Goal: Task Accomplishment & Management: Complete application form

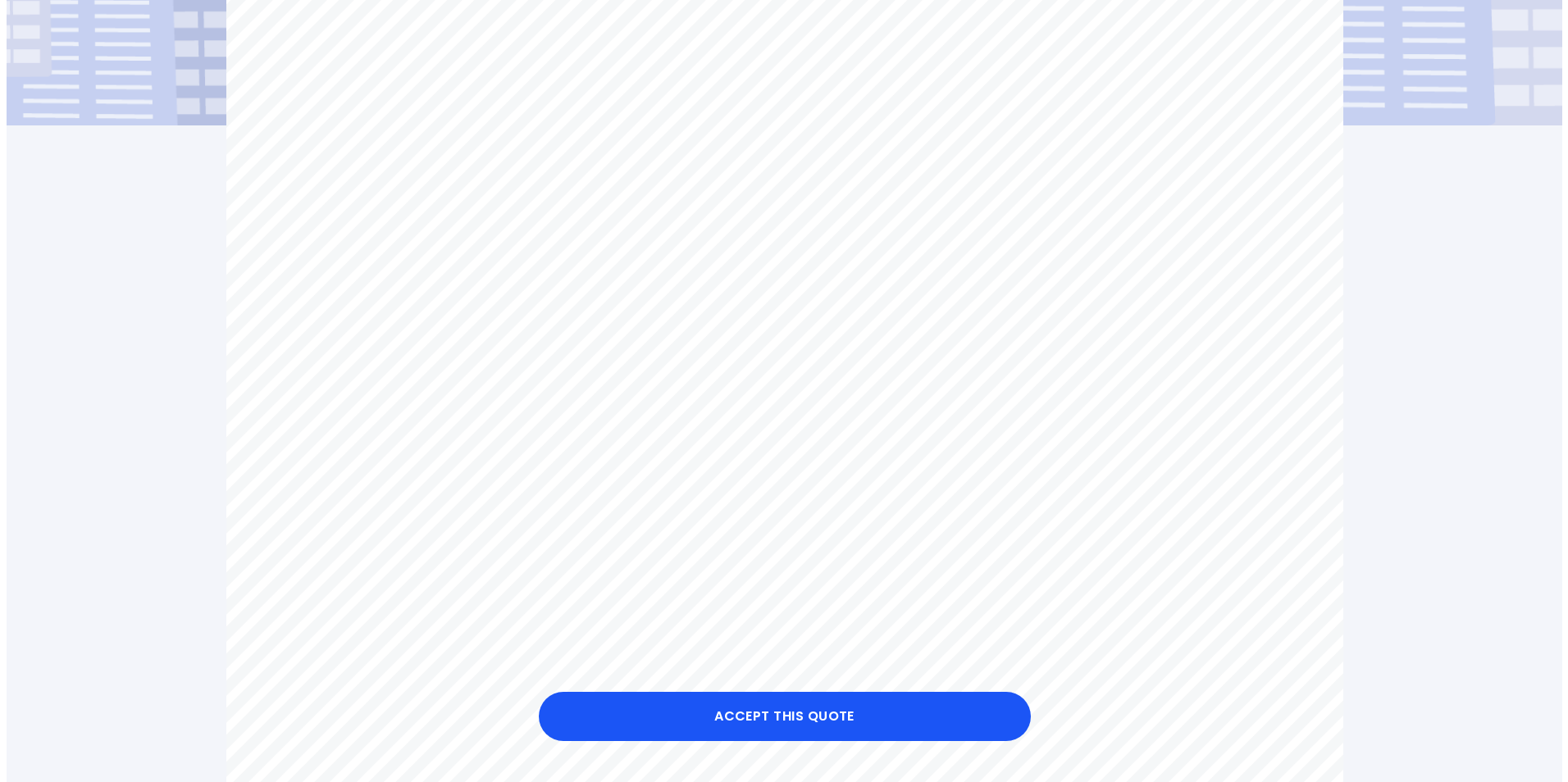
scroll to position [412, 0]
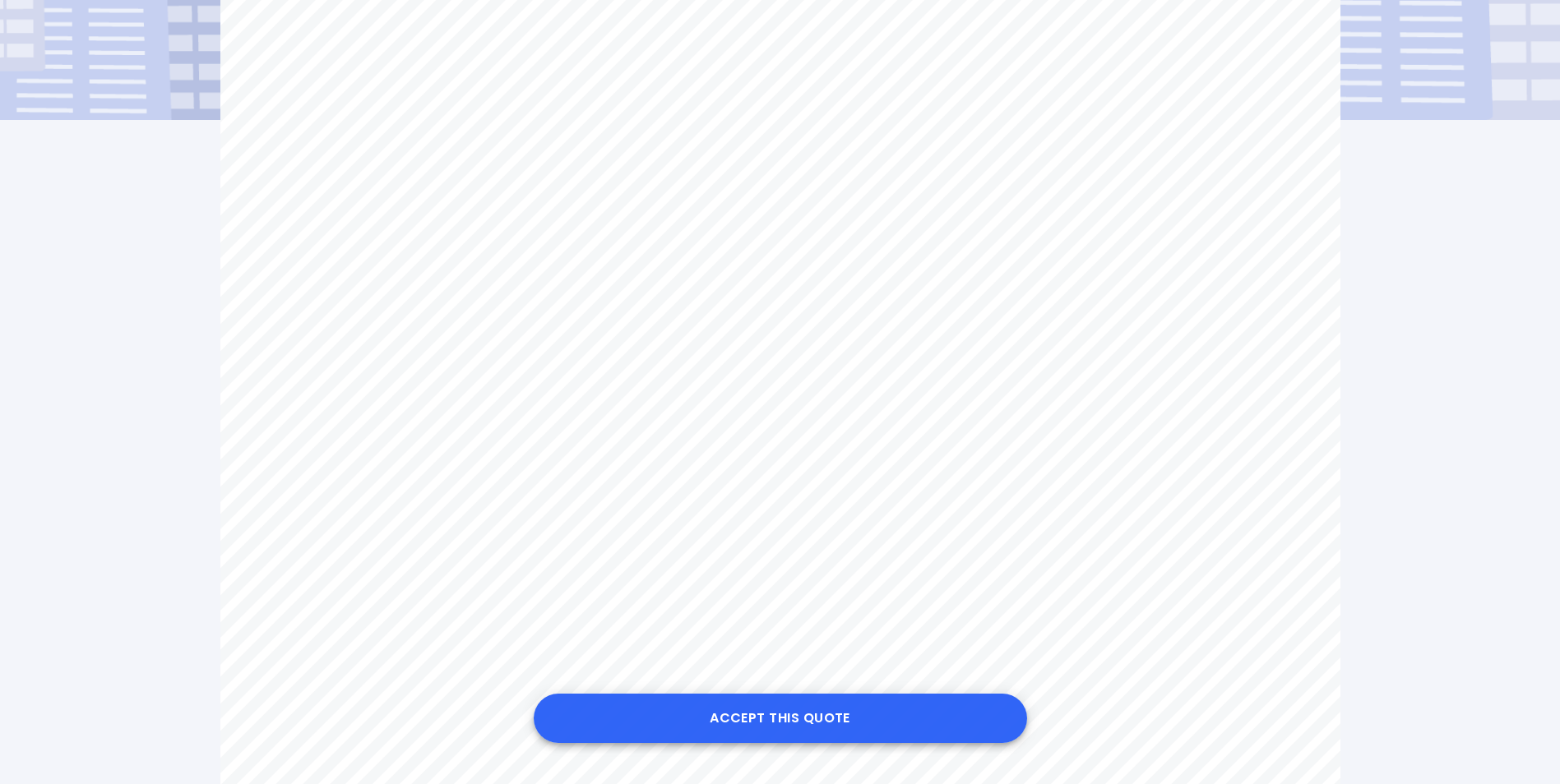
click at [791, 722] on button "Accept this Quote" at bounding box center [780, 718] width 494 height 49
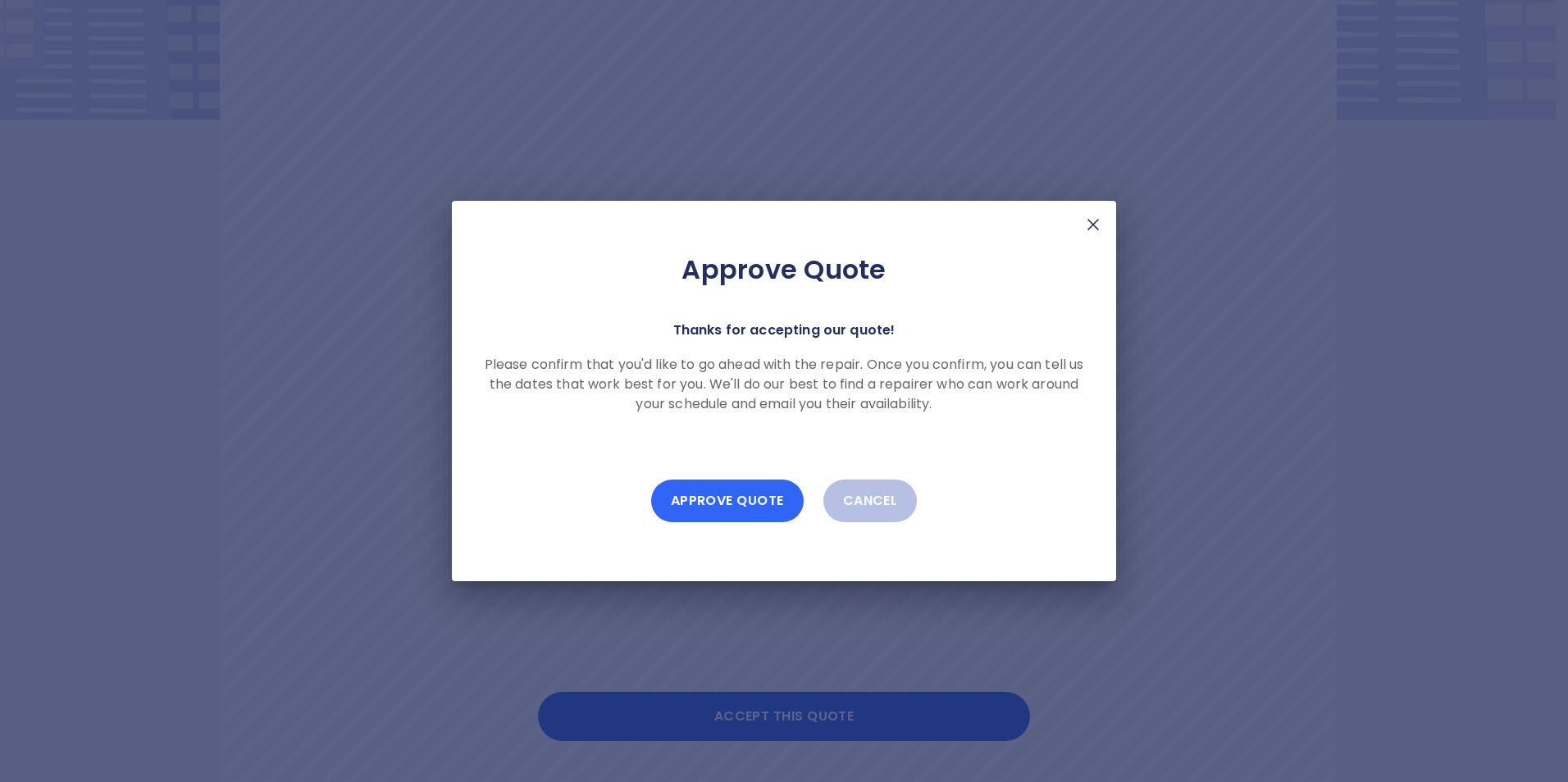
click at [737, 501] on button "Approve Quote" at bounding box center [727, 501] width 153 height 42
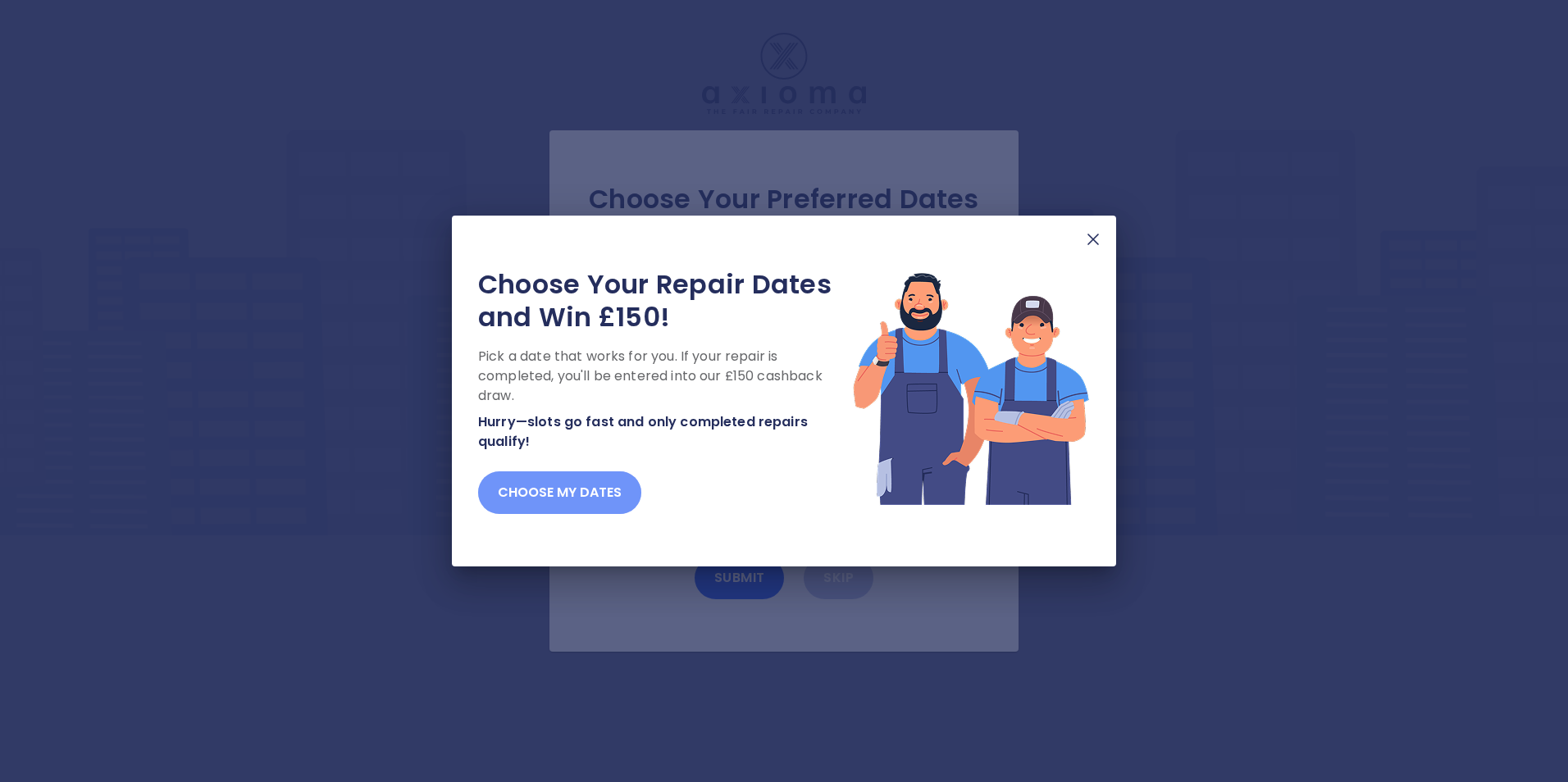
click at [582, 489] on button "Choose my dates" at bounding box center [559, 492] width 164 height 42
click at [586, 497] on button "Choose my dates" at bounding box center [559, 492] width 164 height 42
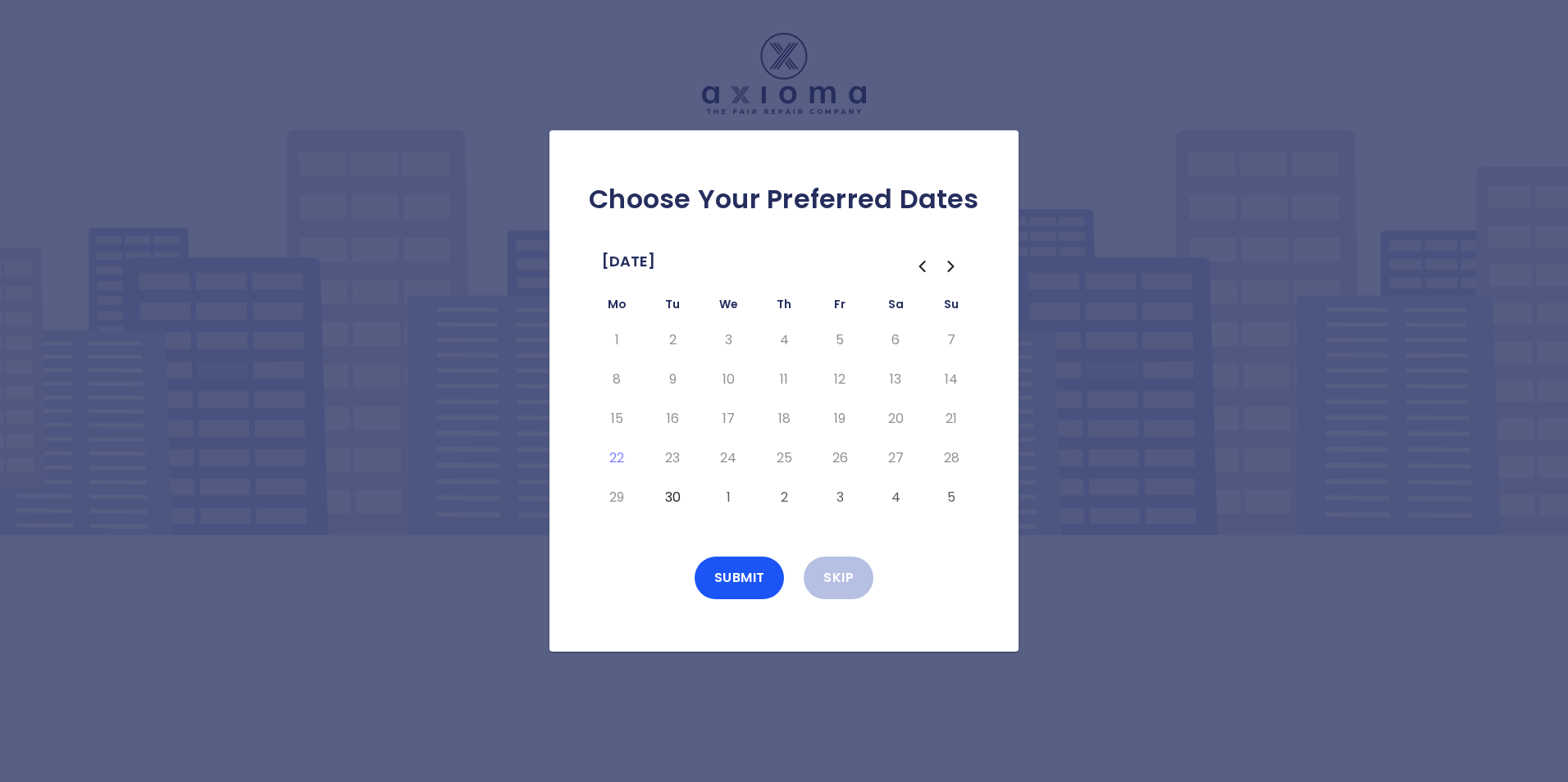
click at [950, 497] on button "5" at bounding box center [951, 498] width 30 height 27
drag, startPoint x: 743, startPoint y: 575, endPoint x: 718, endPoint y: 648, distance: 77.2
click at [718, 648] on div "Choose Your Preferred Dates [DATE] Mo Tu We Th Fr Sa Su 1 2 3 4 5 6 7 8 9 10 11…" at bounding box center [784, 391] width 469 height 521
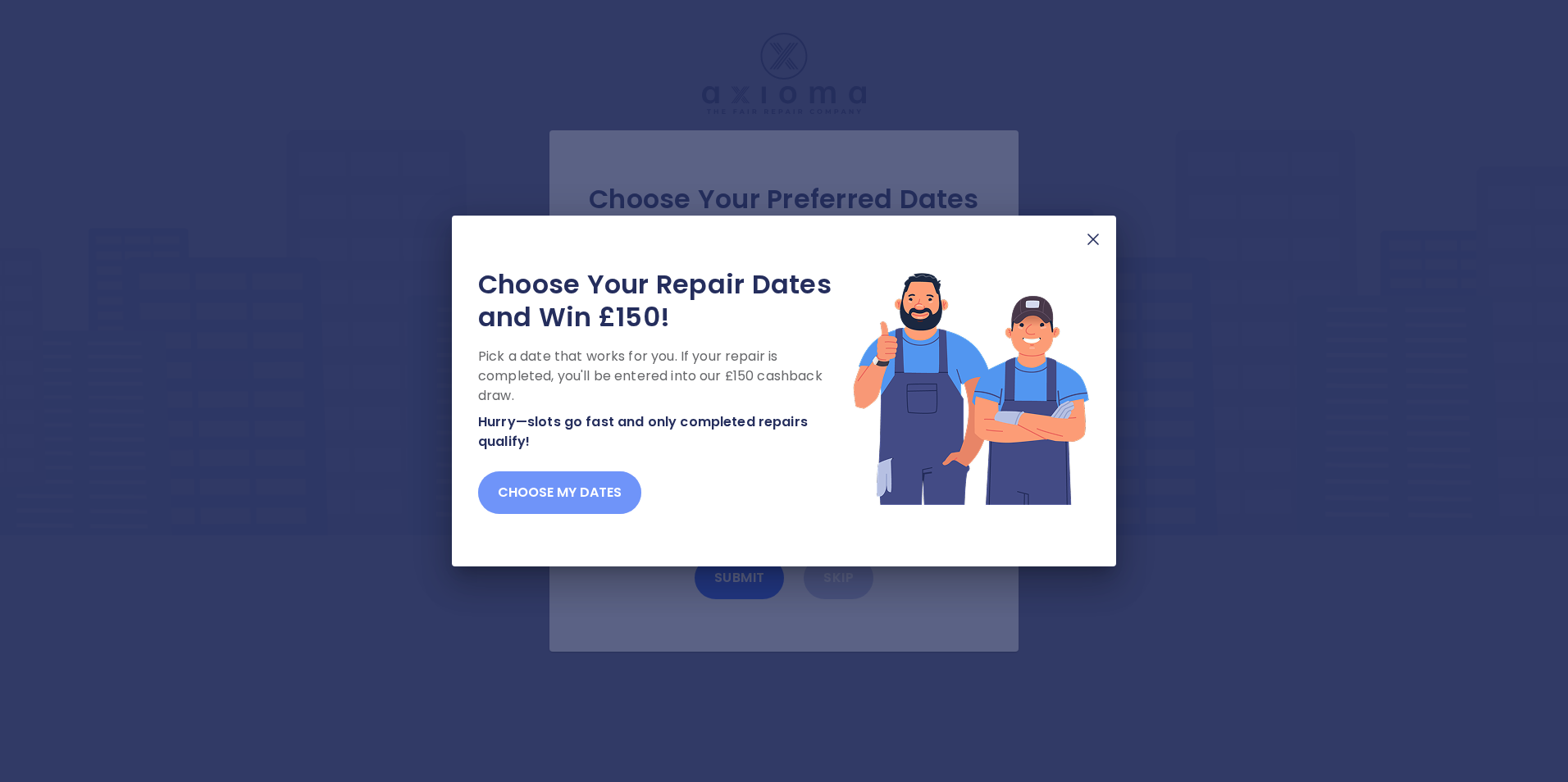
click at [552, 485] on button "Choose my dates" at bounding box center [559, 492] width 164 height 42
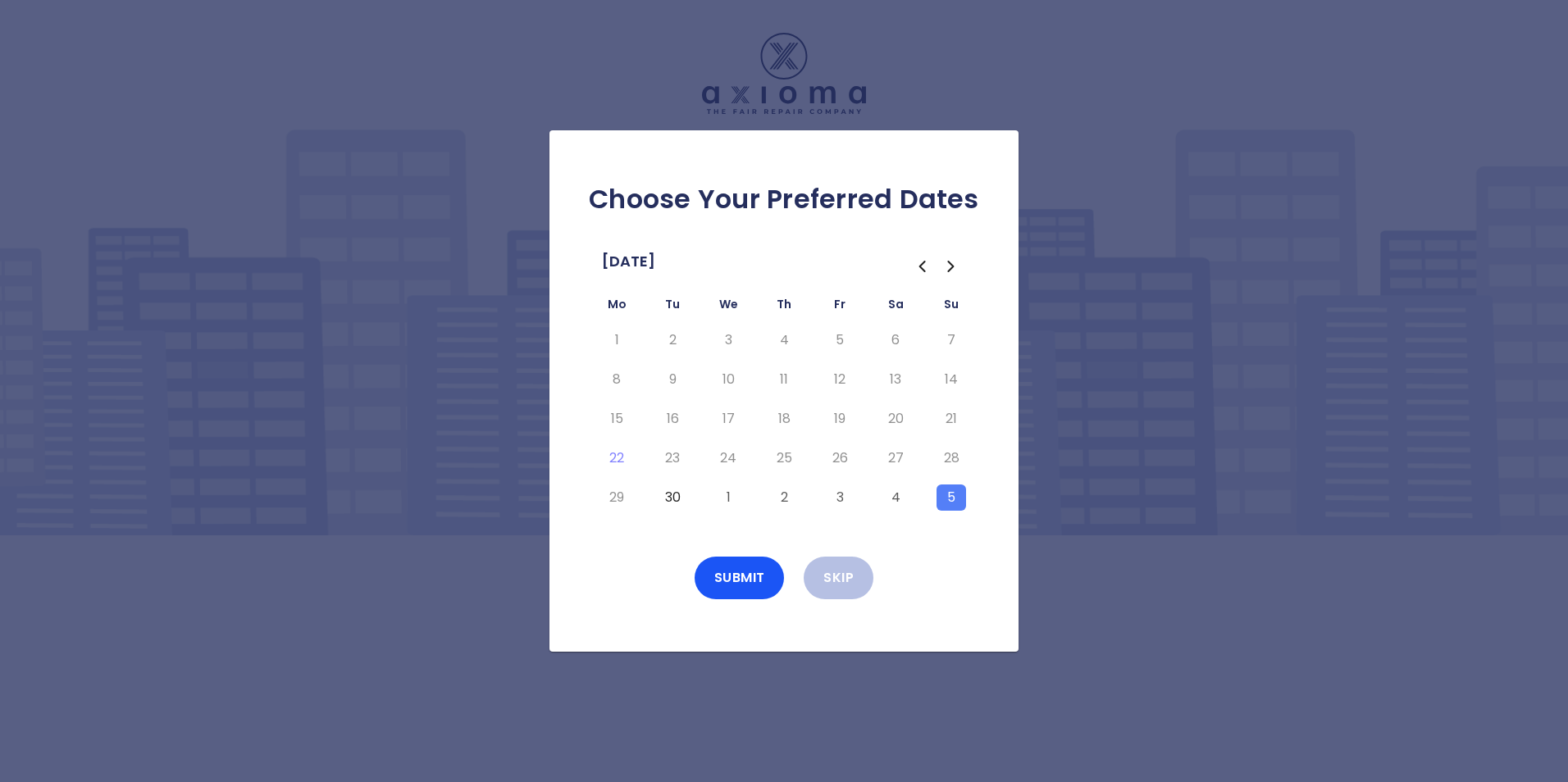
click at [900, 496] on button "4" at bounding box center [896, 498] width 30 height 27
click at [954, 497] on button "5" at bounding box center [951, 498] width 30 height 27
click at [731, 577] on button "Submit" at bounding box center [740, 578] width 90 height 42
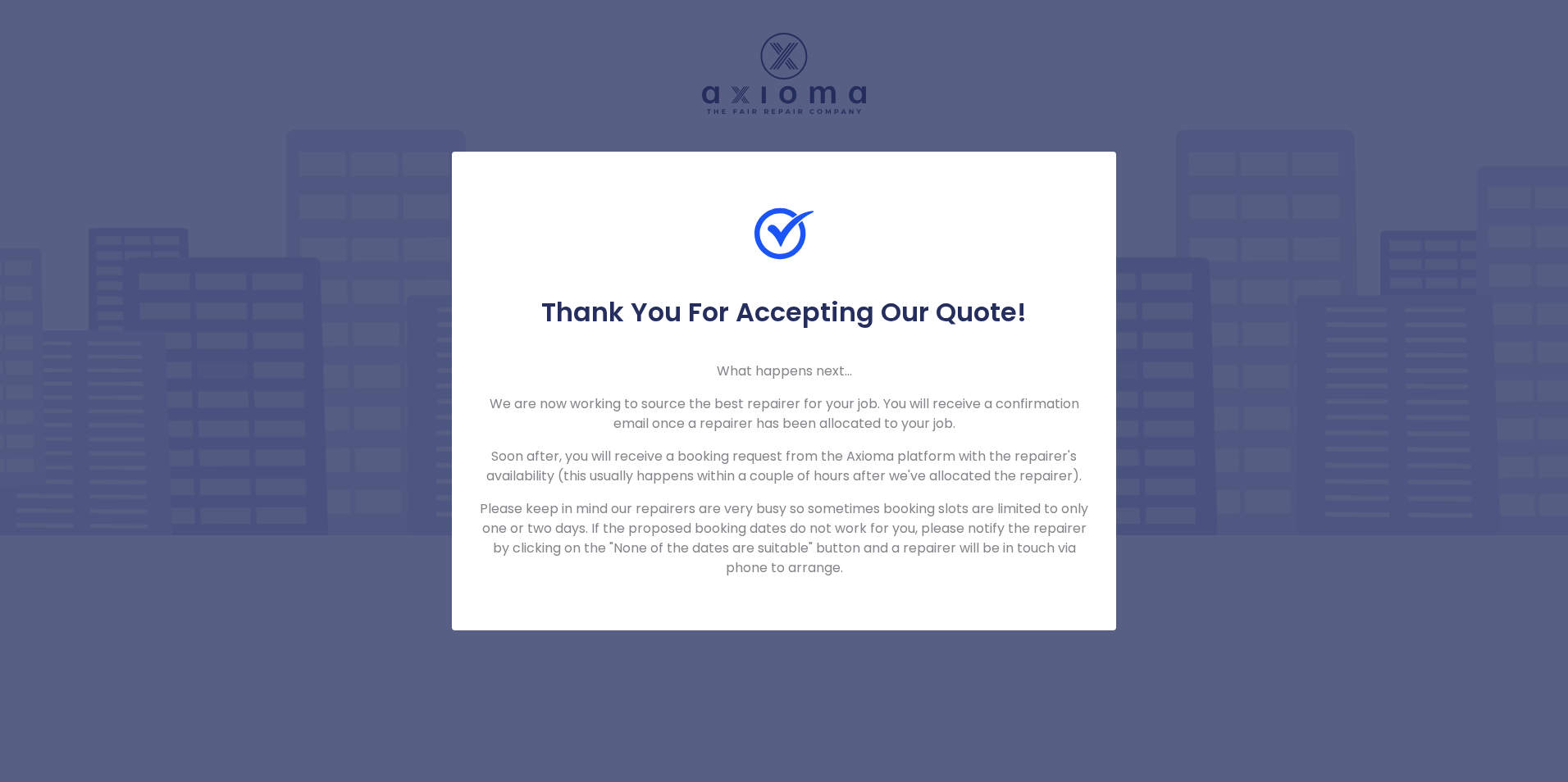
click at [1284, 217] on div "Thank You For Accepting Our Quote! What happens next... We are now working to s…" at bounding box center [784, 391] width 1568 height 782
click at [672, 76] on div "Thank You For Accepting Our Quote! What happens next... We are now working to s…" at bounding box center [784, 391] width 1568 height 782
